Goal: Transaction & Acquisition: Purchase product/service

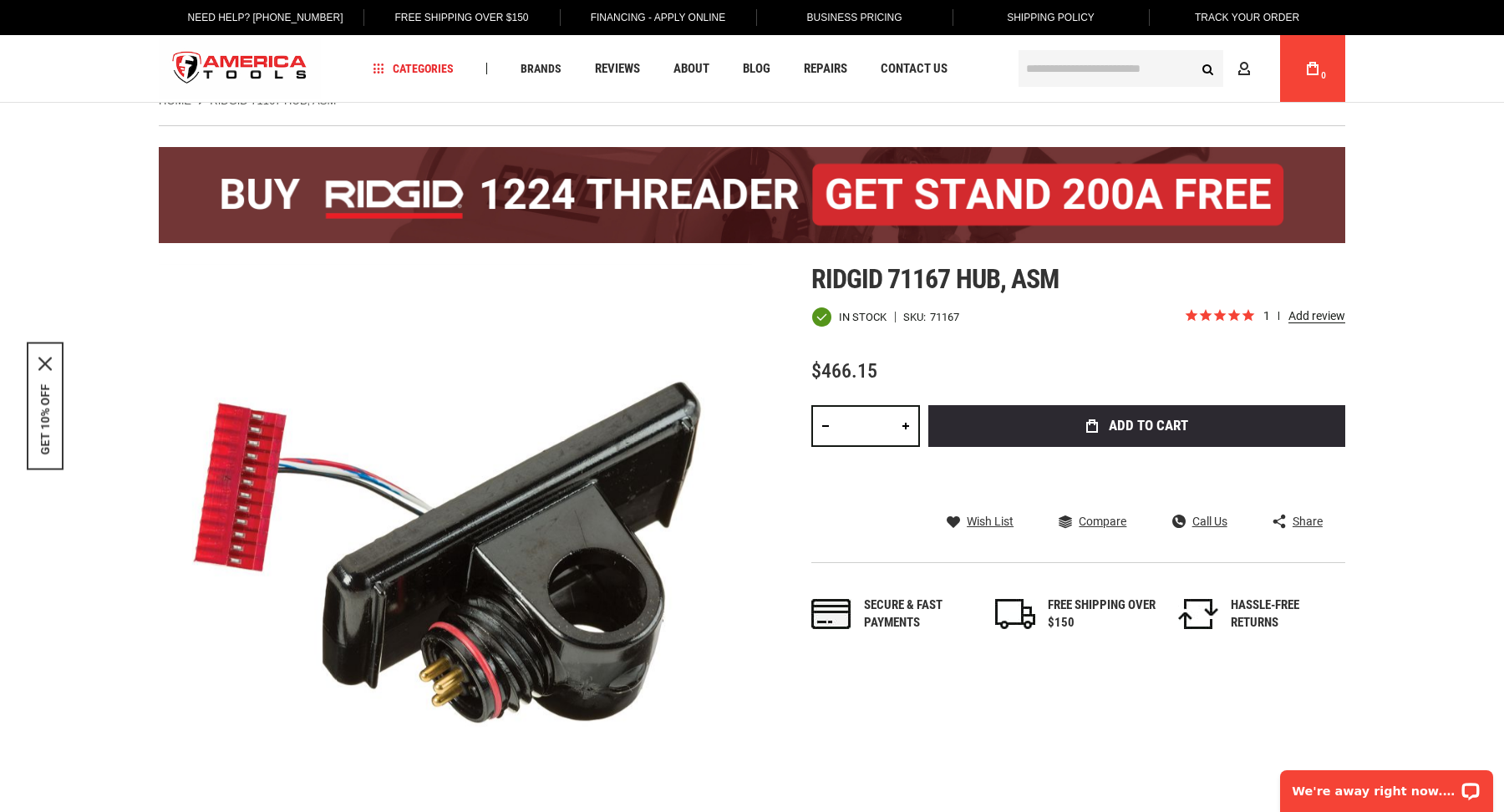
type input "**********"
click at [1055, 78] on input "text" at bounding box center [1121, 68] width 205 height 37
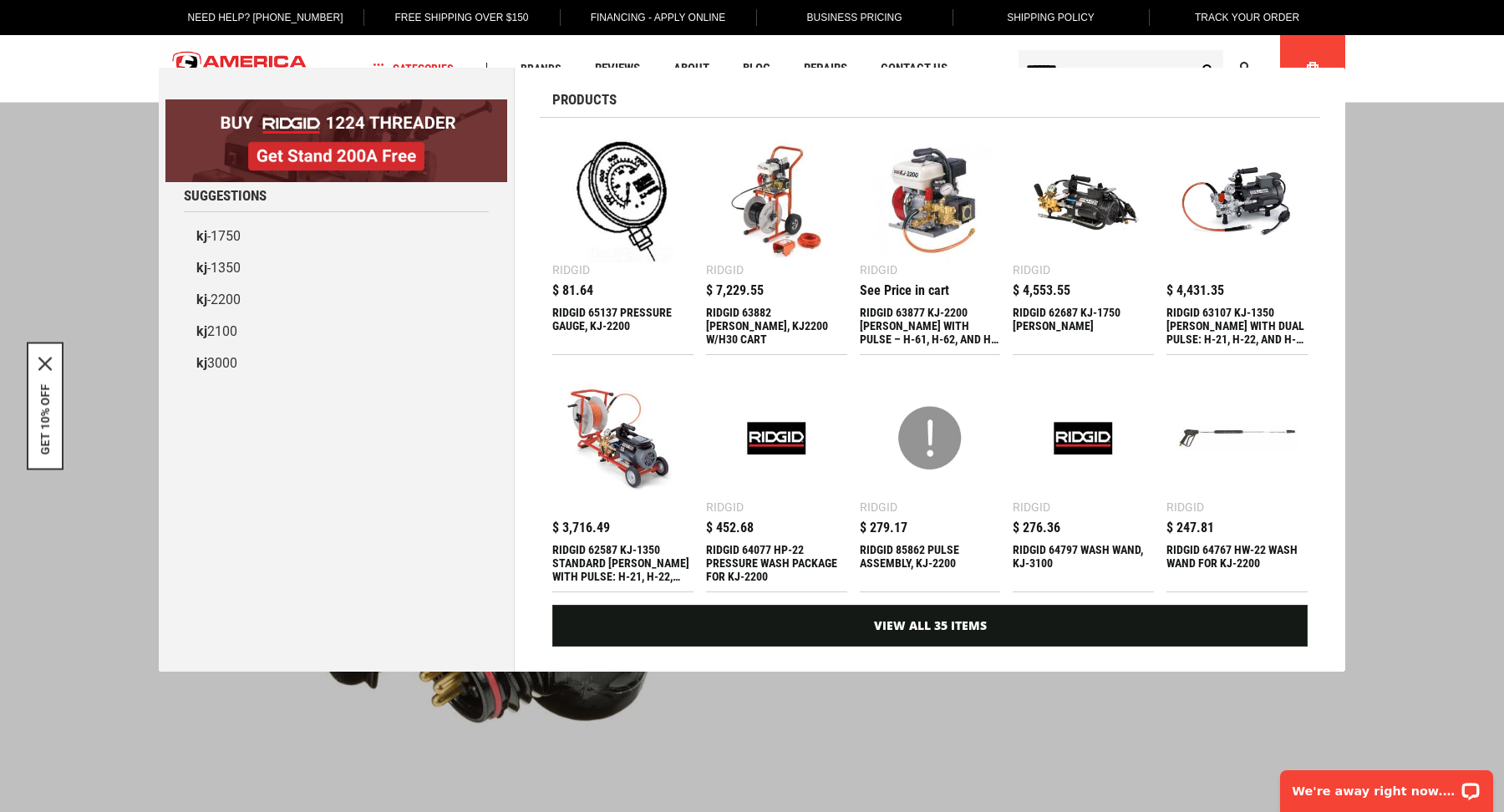
type input "*******"
click at [1192, 53] on button "Search" at bounding box center [1208, 69] width 32 height 32
